Goal: Task Accomplishment & Management: Manage account settings

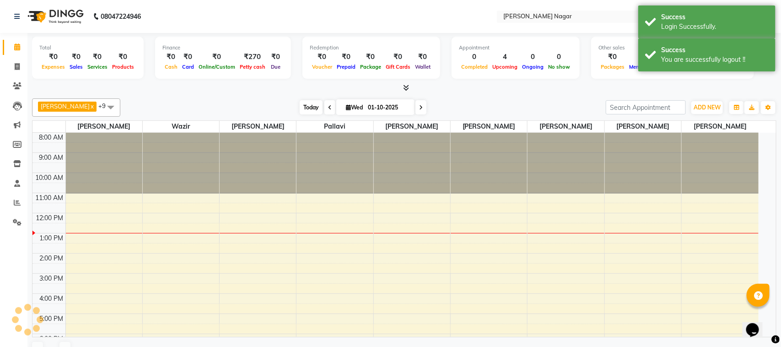
click at [314, 106] on span "Today" at bounding box center [311, 107] width 23 height 14
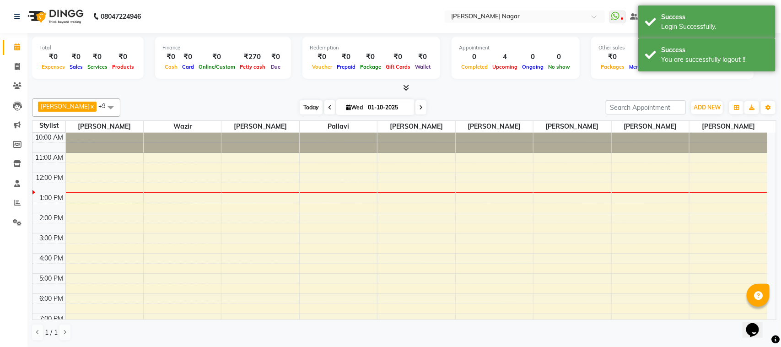
select select "en"
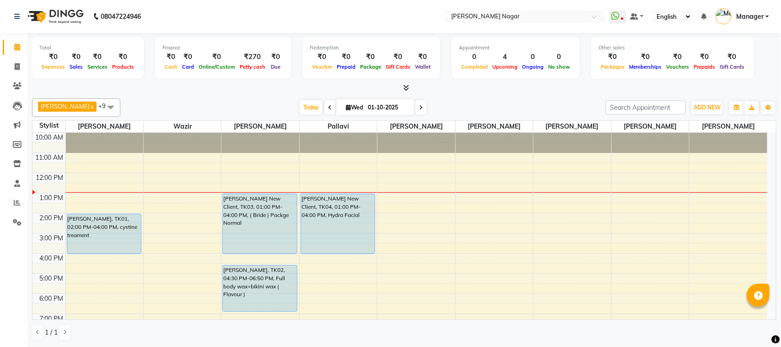
click at [412, 14] on nav "08047224946 Select Location × Bbold [PERSON_NAME] Nagar WhatsApp Status ✕ Statu…" at bounding box center [390, 16] width 781 height 33
click at [309, 107] on span "Today" at bounding box center [311, 107] width 23 height 14
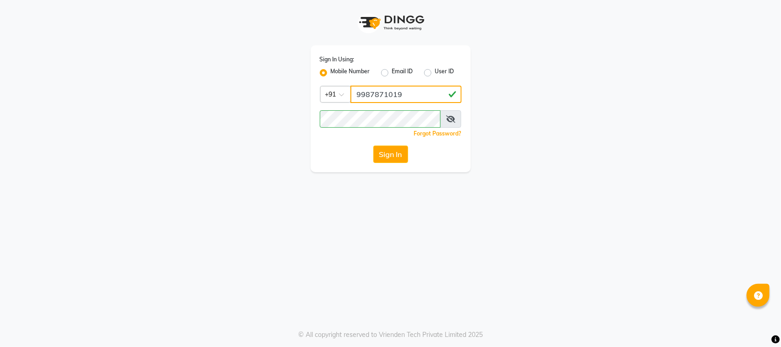
click at [392, 95] on input "9987871019" at bounding box center [405, 94] width 111 height 17
type input "8928837509"
click at [357, 156] on div "Sign In" at bounding box center [391, 153] width 142 height 17
click at [396, 154] on button "Sign In" at bounding box center [390, 153] width 35 height 17
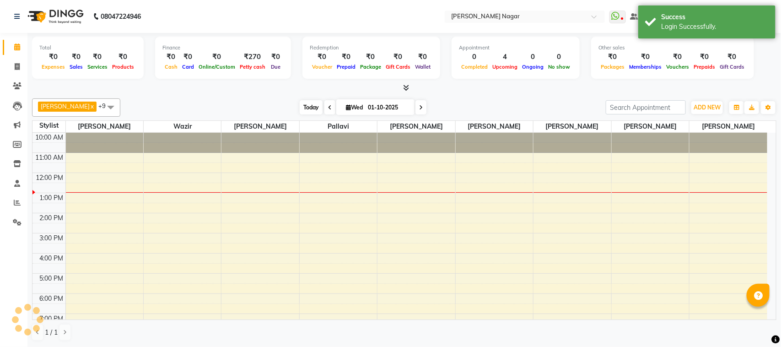
select select "en"
click at [302, 108] on span "Today" at bounding box center [311, 107] width 23 height 14
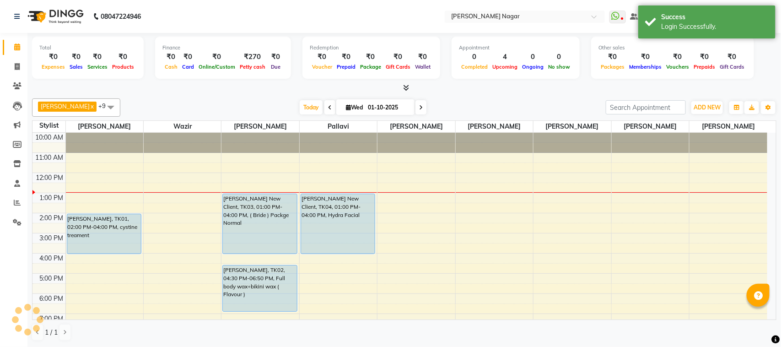
scroll to position [41, 0]
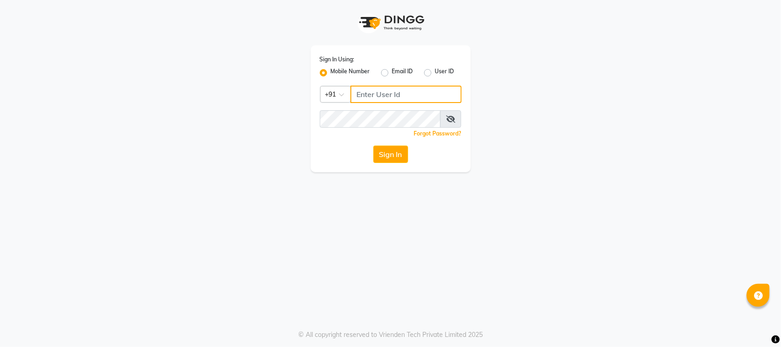
type input "8928837509"
click at [400, 152] on button "Sign In" at bounding box center [390, 153] width 35 height 17
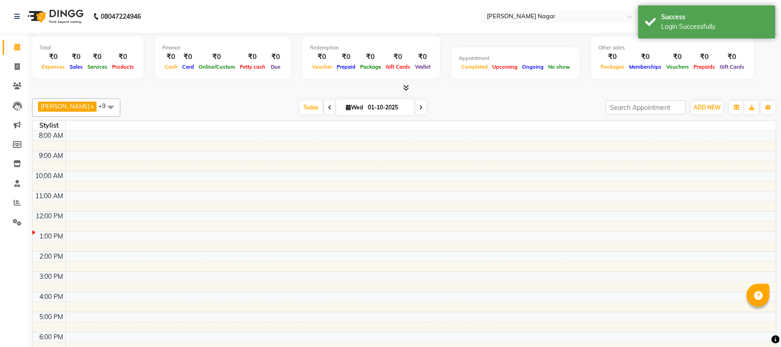
select select "en"
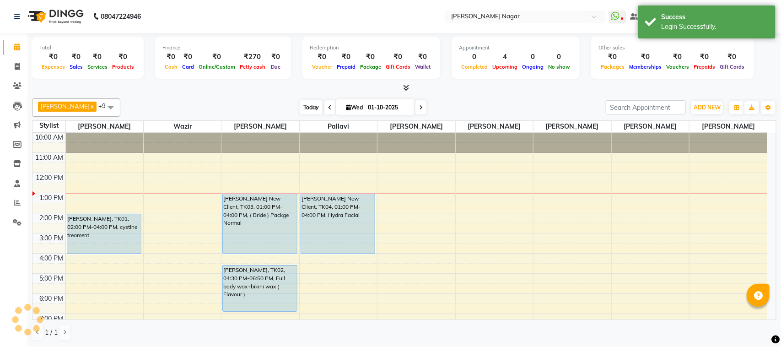
click at [303, 103] on span "Today" at bounding box center [311, 107] width 23 height 14
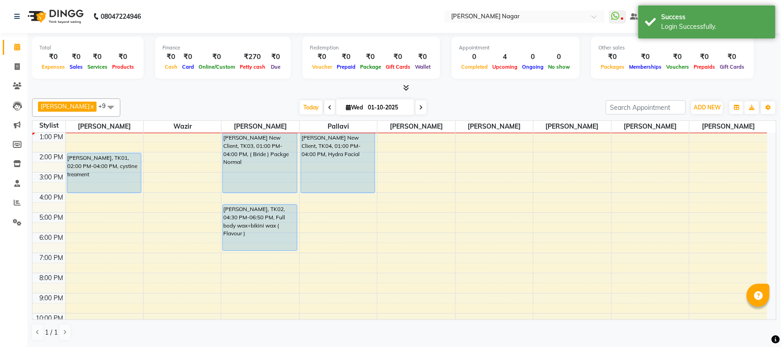
scroll to position [27, 0]
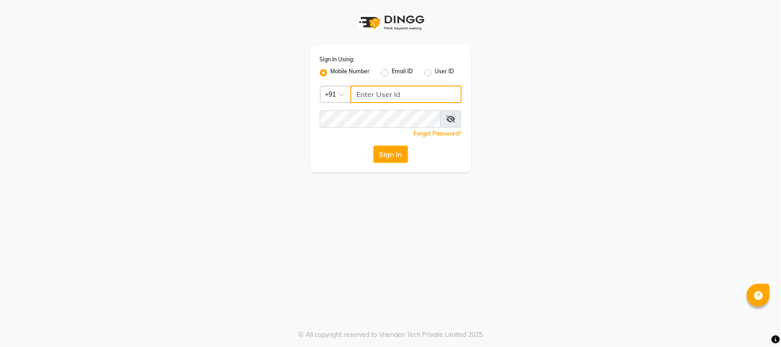
type input "8928837509"
click at [389, 158] on button "Sign In" at bounding box center [390, 153] width 35 height 17
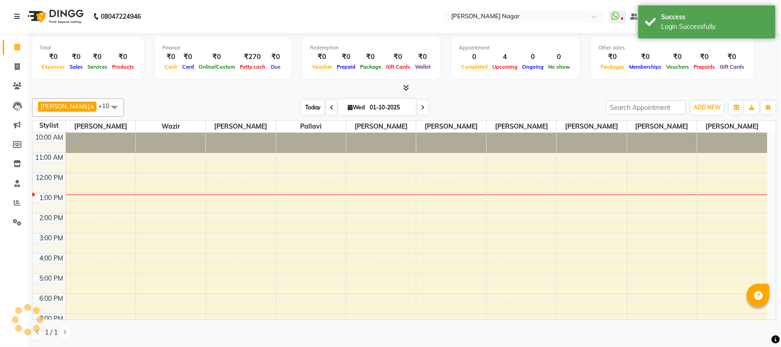
click at [306, 108] on span "Today" at bounding box center [312, 107] width 23 height 14
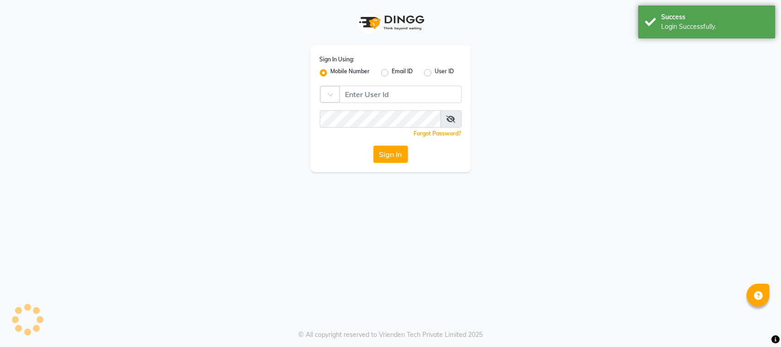
click at [270, 107] on div "Sign In Using: Mobile Number Email ID User ID Country Code × Remember me Forgot…" at bounding box center [390, 86] width 521 height 172
type input "8928837509"
click at [389, 72] on div "Email ID" at bounding box center [397, 72] width 32 height 11
click at [392, 70] on label "Email ID" at bounding box center [402, 72] width 21 height 11
click at [392, 70] on input "Email ID" at bounding box center [395, 70] width 6 height 6
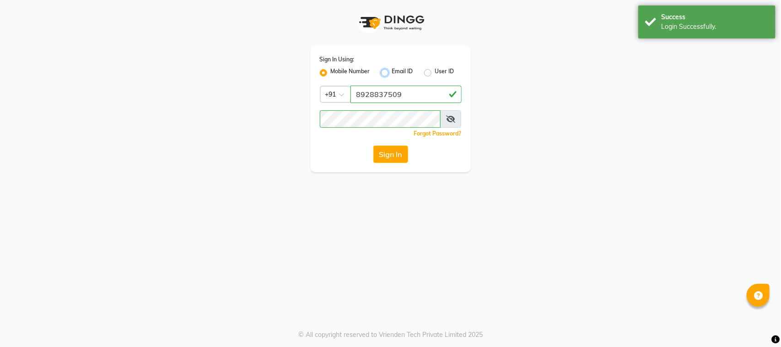
radio input "true"
radio input "false"
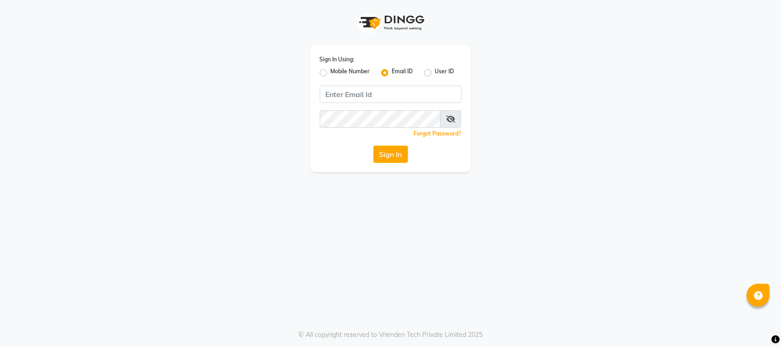
click at [331, 74] on label "Mobile Number" at bounding box center [350, 72] width 39 height 11
click at [331, 73] on input "Mobile Number" at bounding box center [334, 70] width 6 height 6
radio input "true"
radio input "false"
click at [396, 103] on div "Sign In Using: Mobile Number Email ID User ID Country Code × +91 Remember me Fo…" at bounding box center [390, 108] width 160 height 127
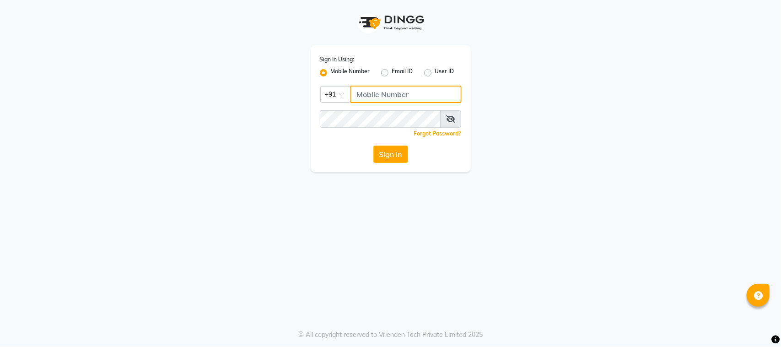
click at [401, 99] on input "Username" at bounding box center [405, 94] width 111 height 17
type input "8928837509"
drag, startPoint x: 408, startPoint y: 148, endPoint x: 401, endPoint y: 154, distance: 9.4
click at [405, 152] on div "Sign In" at bounding box center [391, 153] width 142 height 17
click at [401, 154] on button "Sign In" at bounding box center [390, 153] width 35 height 17
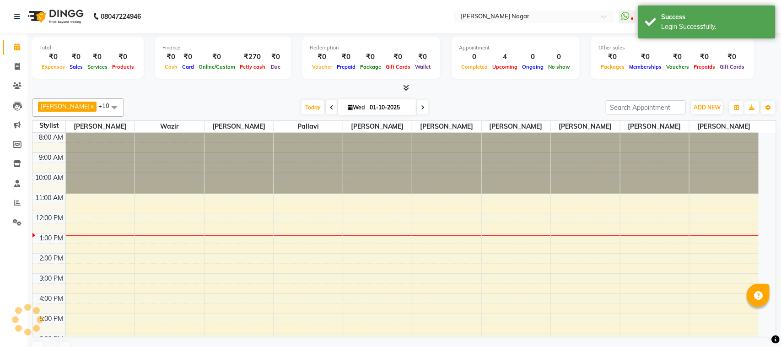
select select "en"
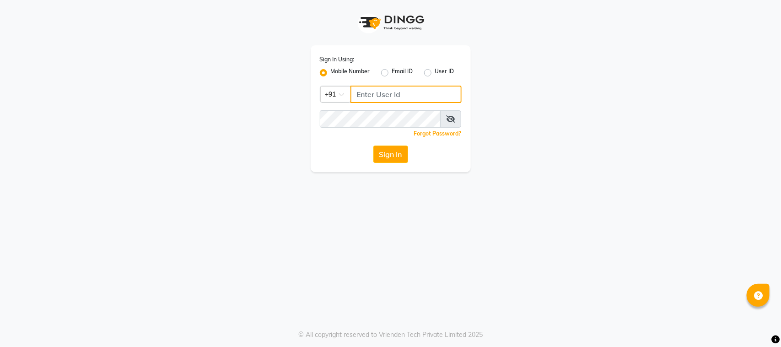
type input "8928837509"
drag, startPoint x: 760, startPoint y: 0, endPoint x: 490, endPoint y: 65, distance: 278.0
click at [490, 65] on div "Sign In Using: Mobile Number Email ID User ID Country Code × [PHONE_NUMBER] Rem…" at bounding box center [390, 86] width 521 height 172
click at [389, 152] on button "Sign In" at bounding box center [390, 153] width 35 height 17
